Goal: Task Accomplishment & Management: Manage account settings

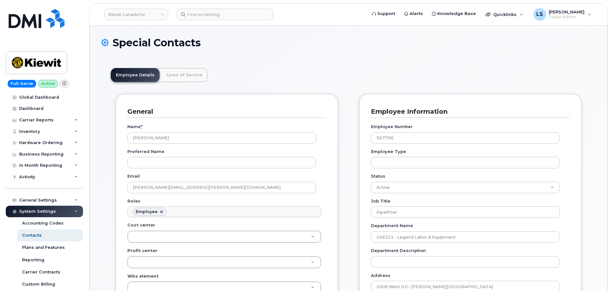
scroll to position [19, 0]
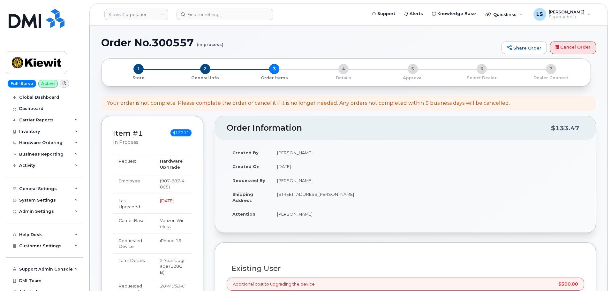
select select "eligible_for_upgrade"
click at [227, 19] on input at bounding box center [224, 14] width 97 height 11
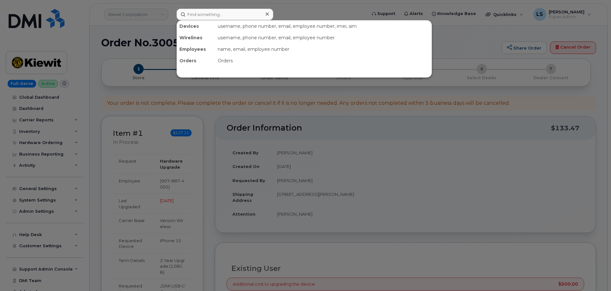
click at [159, 39] on div at bounding box center [305, 145] width 611 height 291
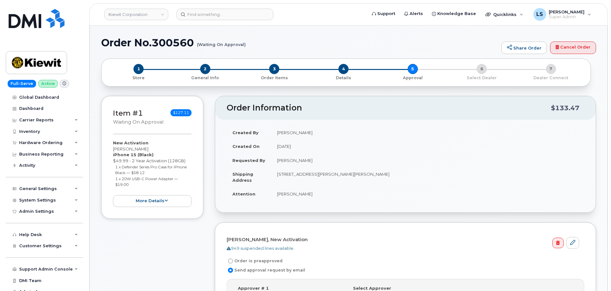
scroll to position [32, 0]
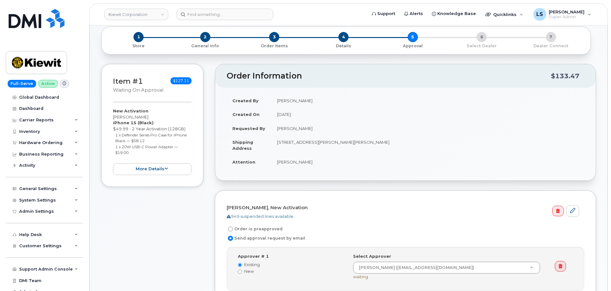
click at [266, 77] on h2 "Order Information" at bounding box center [389, 75] width 324 height 9
click at [267, 77] on h2 "Order Information" at bounding box center [389, 75] width 324 height 9
click at [252, 71] on header "Order Information $133.47" at bounding box center [405, 76] width 380 height 24
